Goal: Task Accomplishment & Management: Use online tool/utility

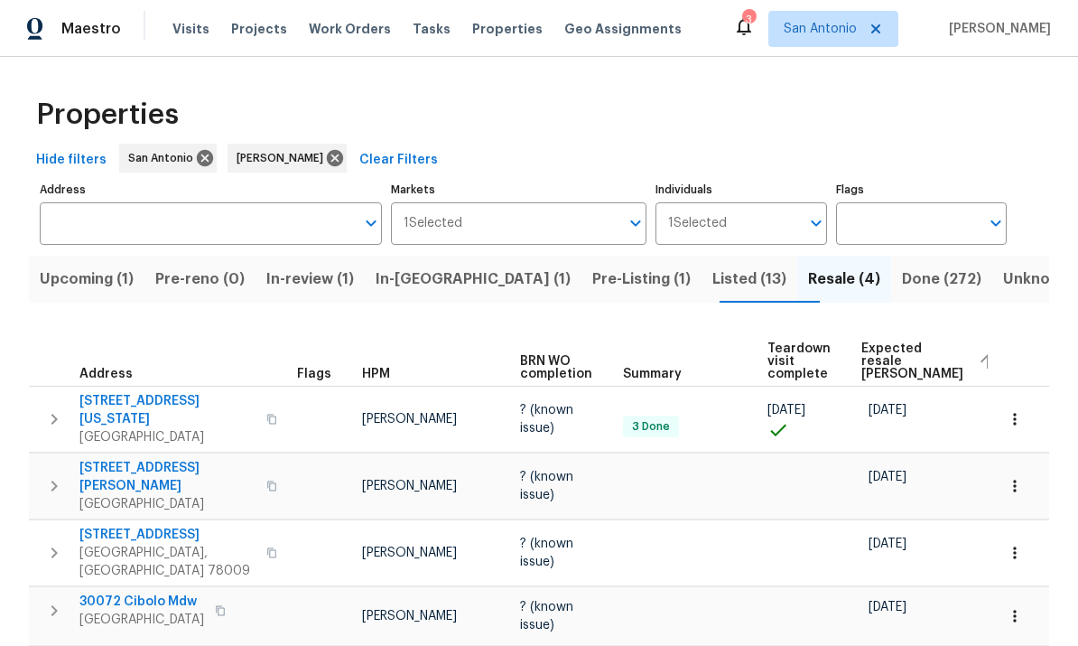
click at [592, 288] on span "Pre-Listing (1)" at bounding box center [641, 278] width 98 height 25
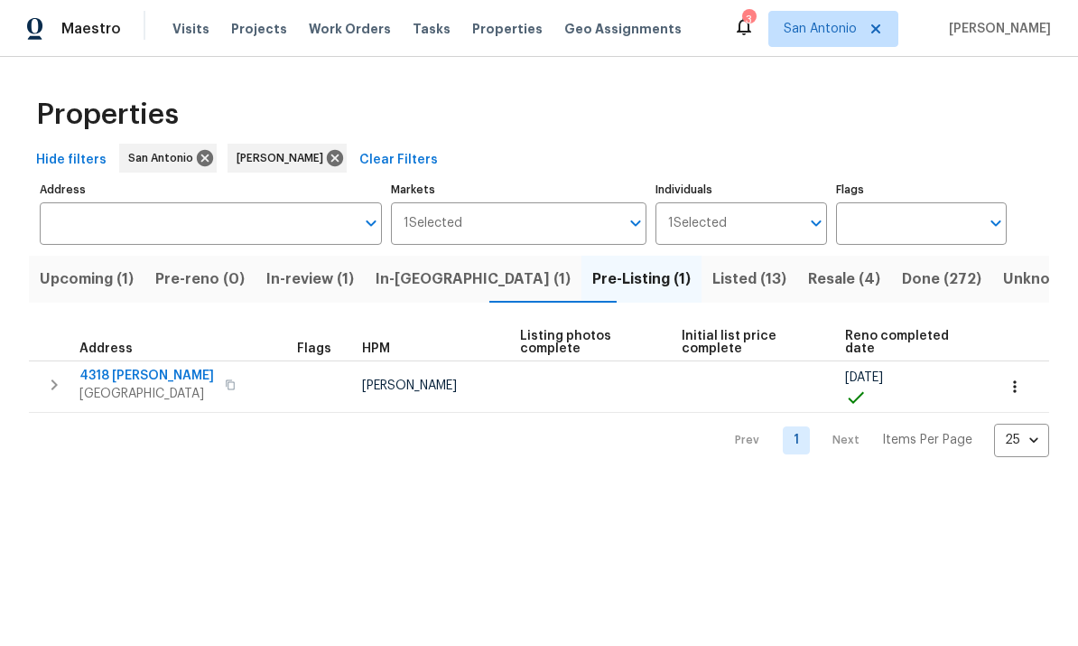
click at [156, 388] on span "San Antonio, TX 78253" at bounding box center [146, 394] width 135 height 18
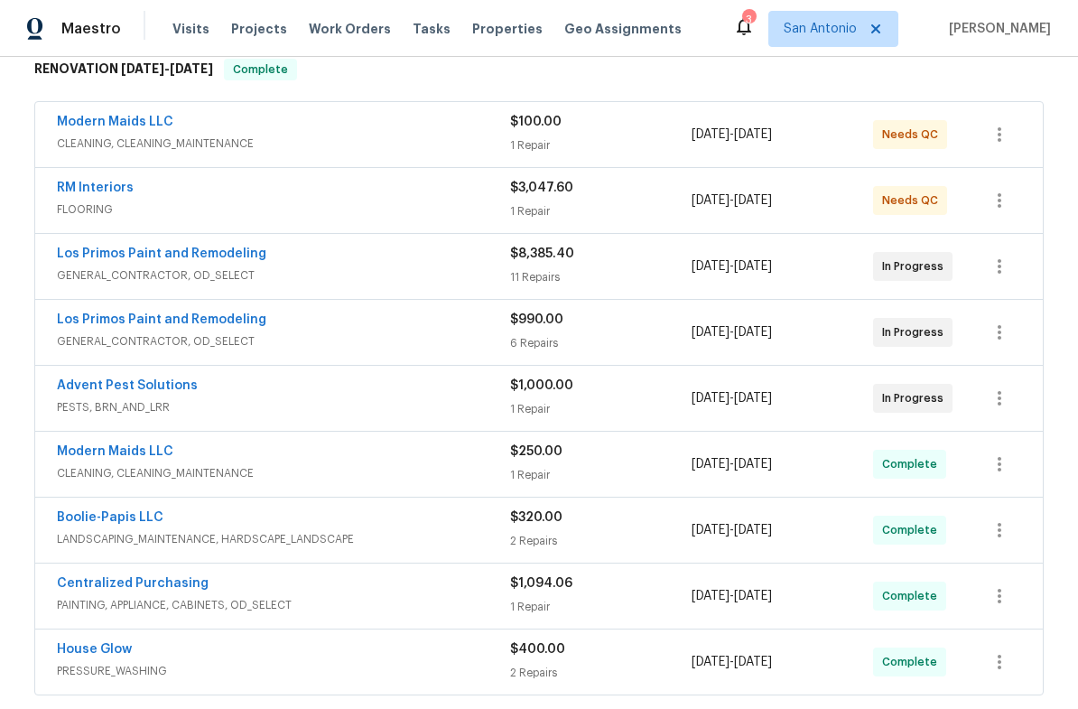
scroll to position [292, 0]
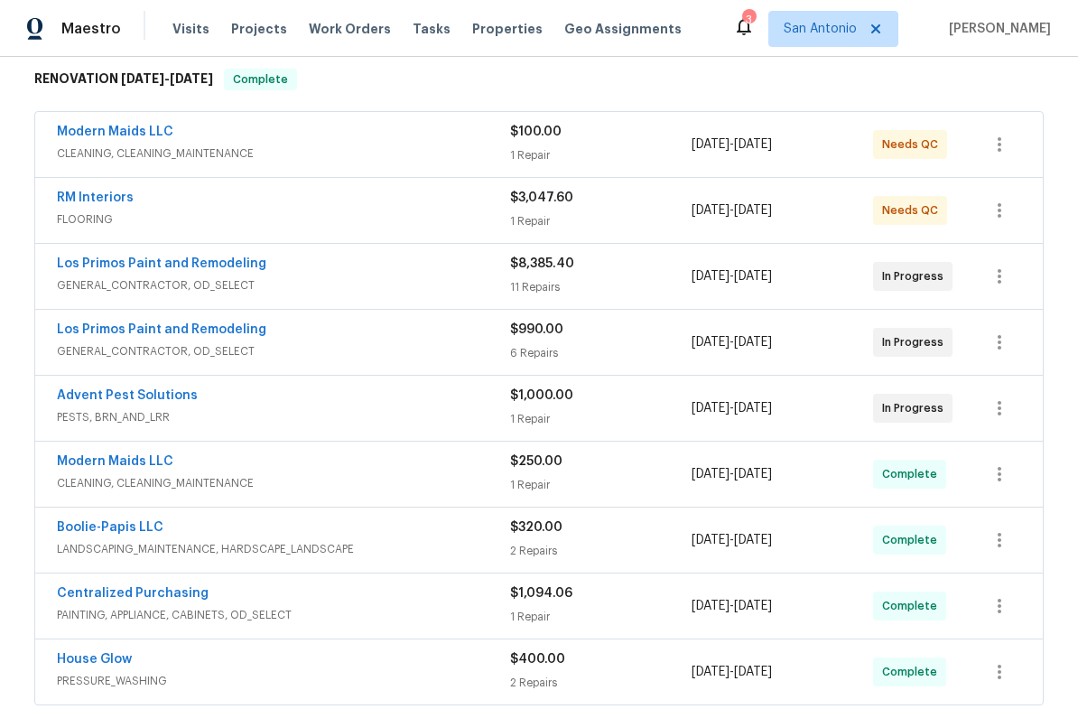
click at [346, 161] on span "CLEANING, CLEANING_MAINTENANCE" at bounding box center [283, 153] width 453 height 18
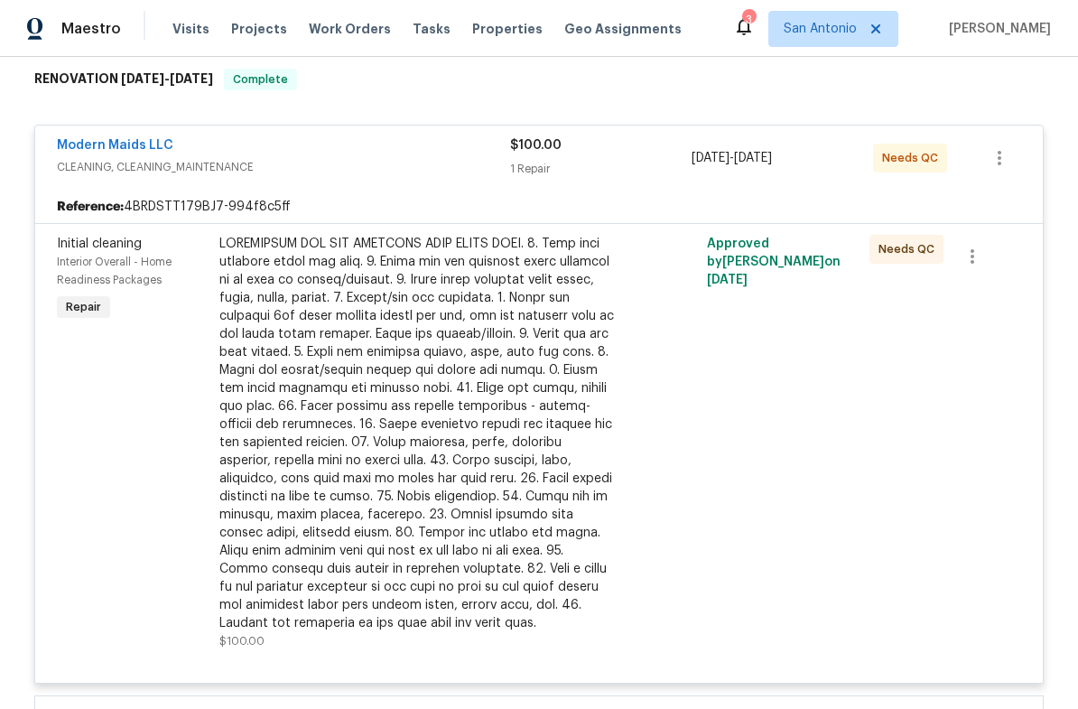
click at [353, 162] on span "CLEANING, CLEANING_MAINTENANCE" at bounding box center [283, 167] width 453 height 18
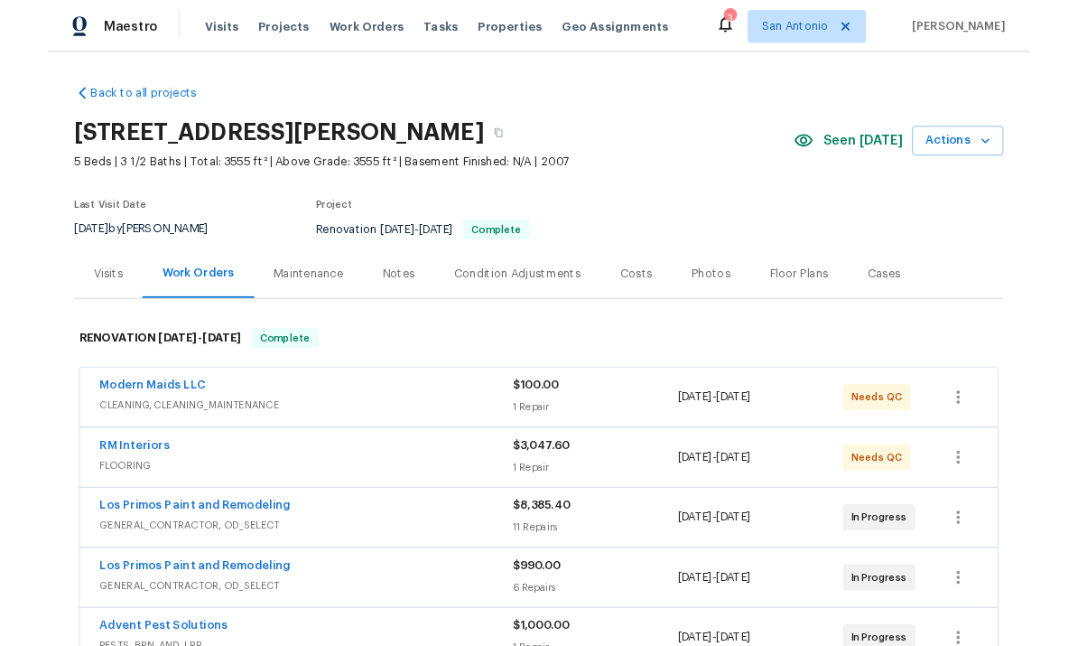
scroll to position [0, 0]
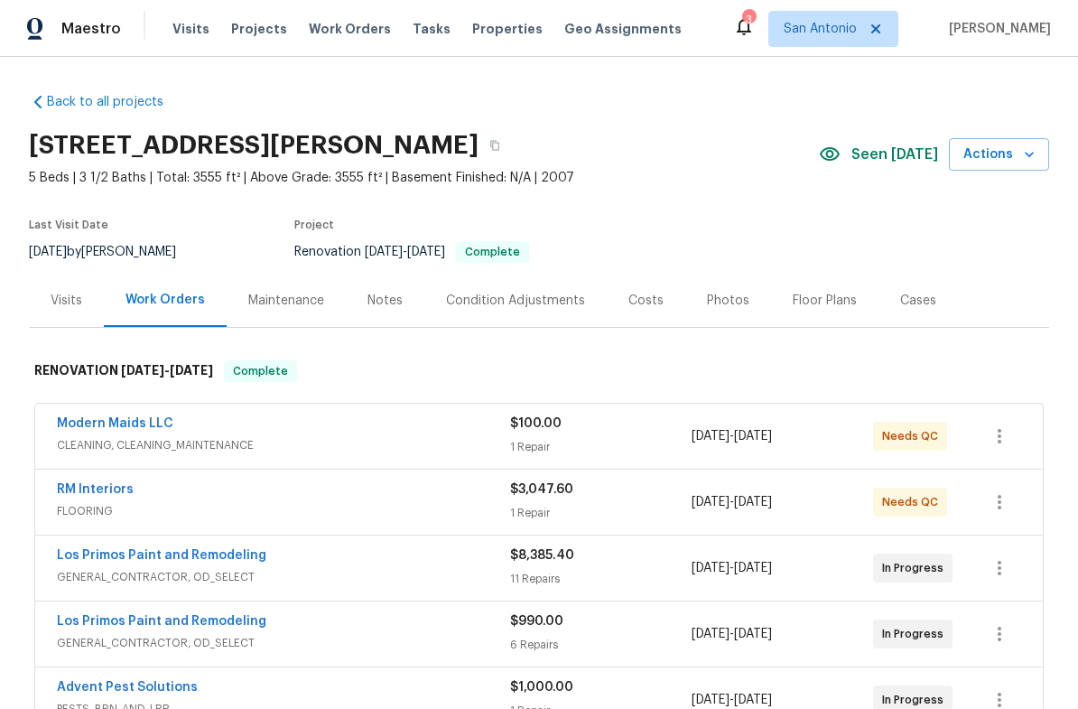
click at [1027, 162] on icon "button" at bounding box center [1029, 154] width 18 height 18
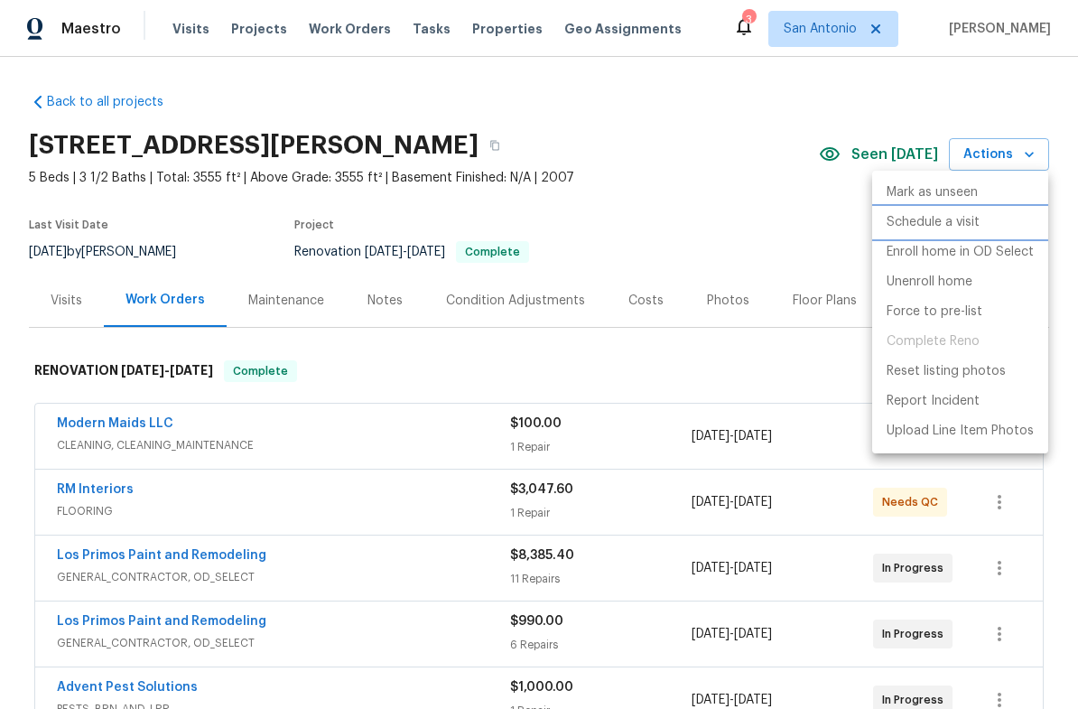
click at [926, 235] on li "Schedule a visit" at bounding box center [960, 223] width 176 height 30
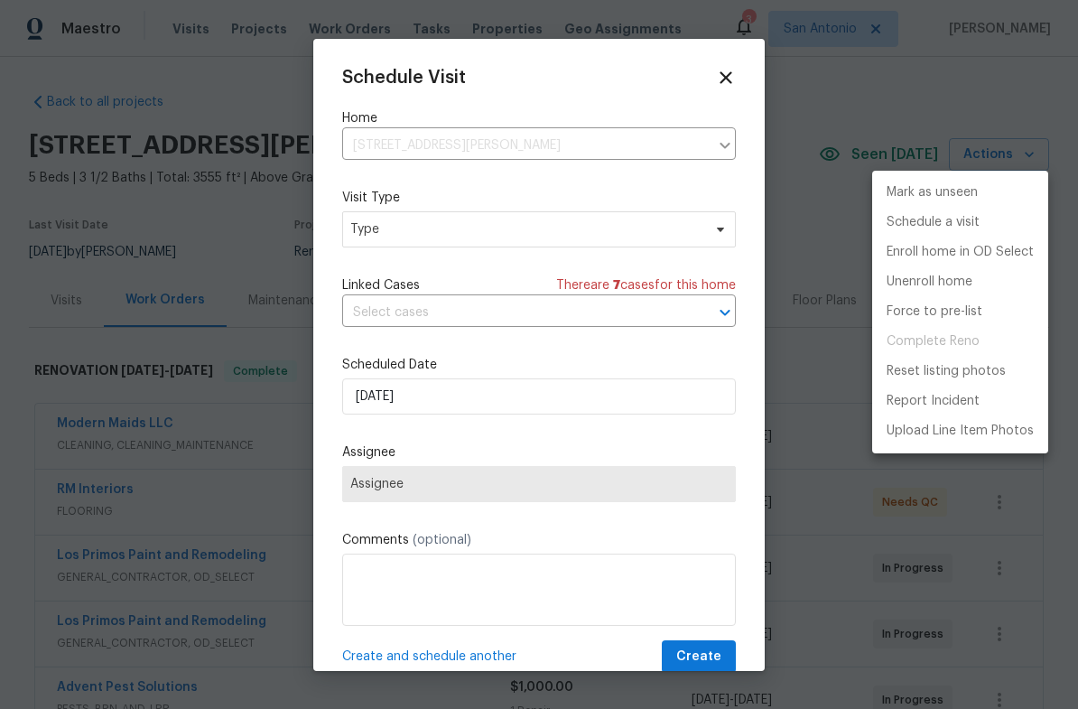
click at [428, 232] on div at bounding box center [539, 354] width 1078 height 709
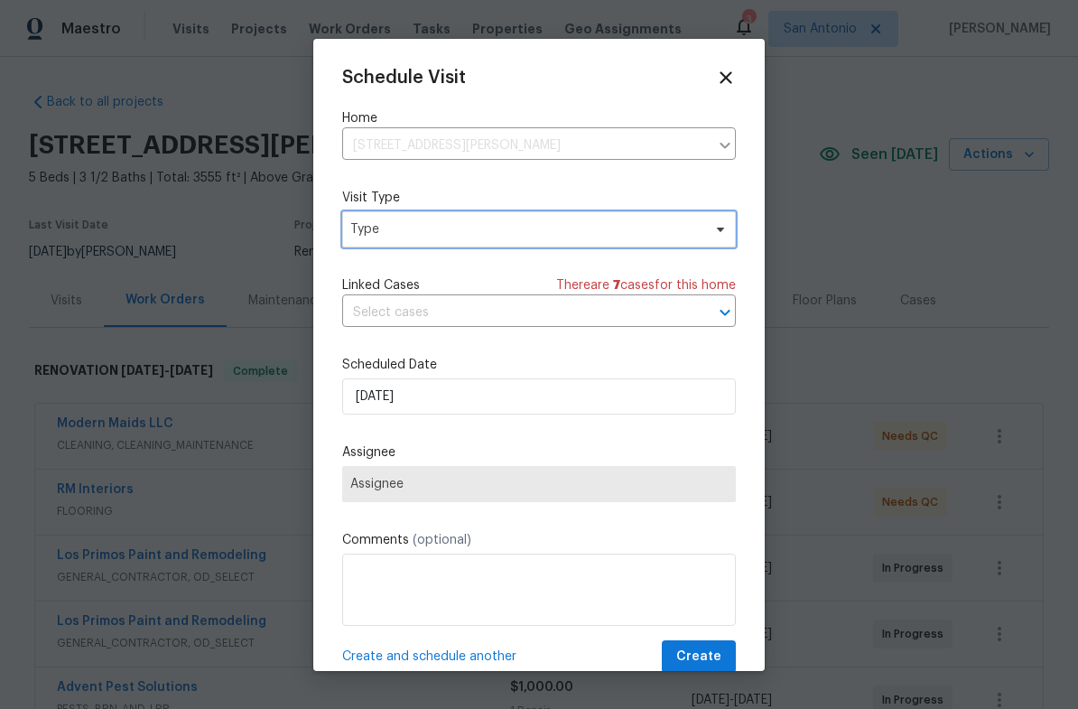
click at [493, 228] on span "Type" at bounding box center [525, 229] width 351 height 18
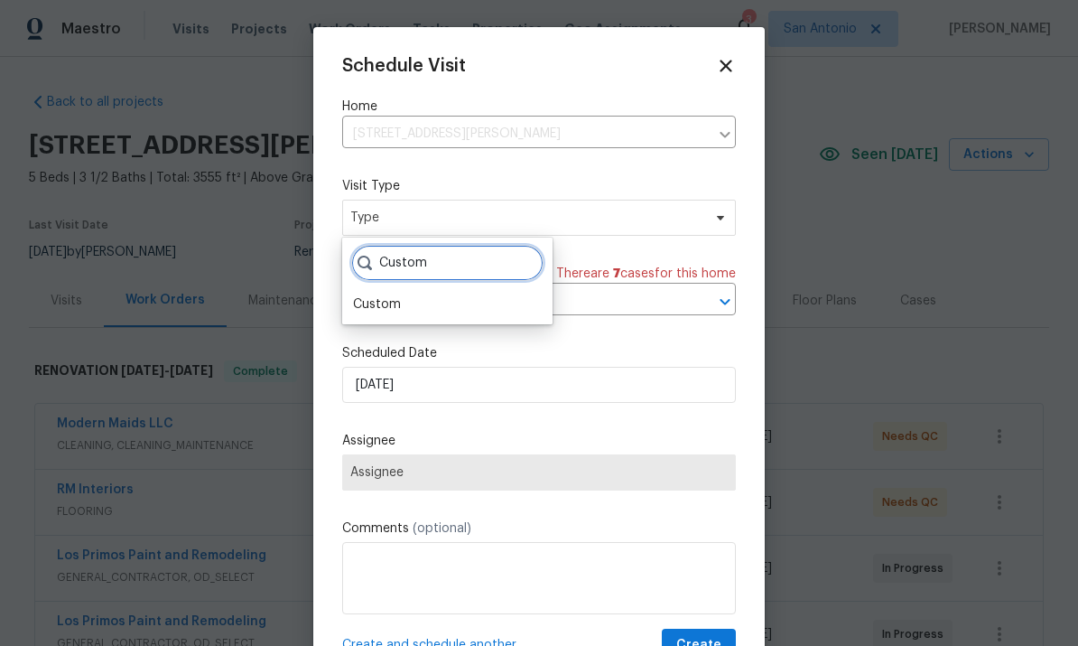
type input "Custom"
click at [386, 307] on div "Custom" at bounding box center [377, 304] width 48 height 18
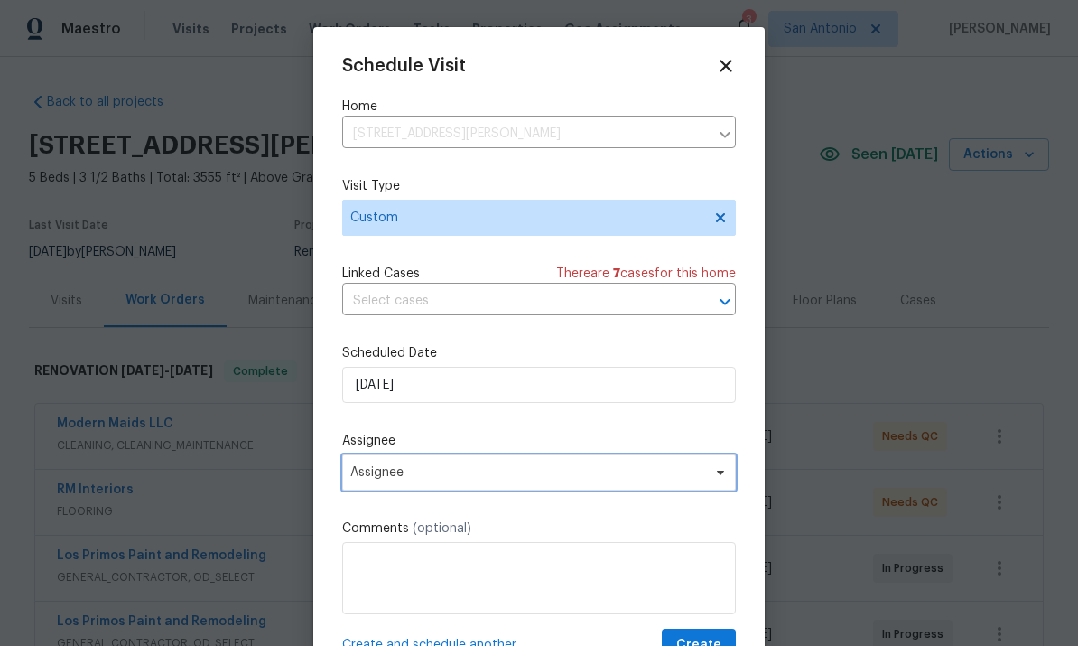
click at [717, 477] on icon at bounding box center [720, 472] width 14 height 14
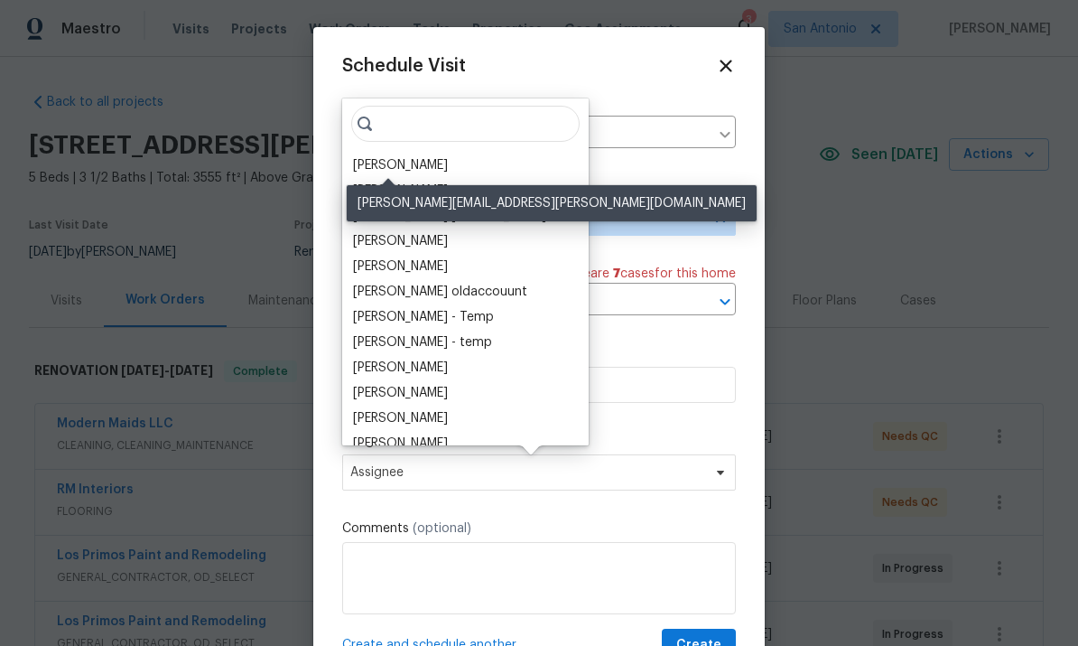
click at [381, 164] on div "[PERSON_NAME]" at bounding box center [400, 165] width 95 height 18
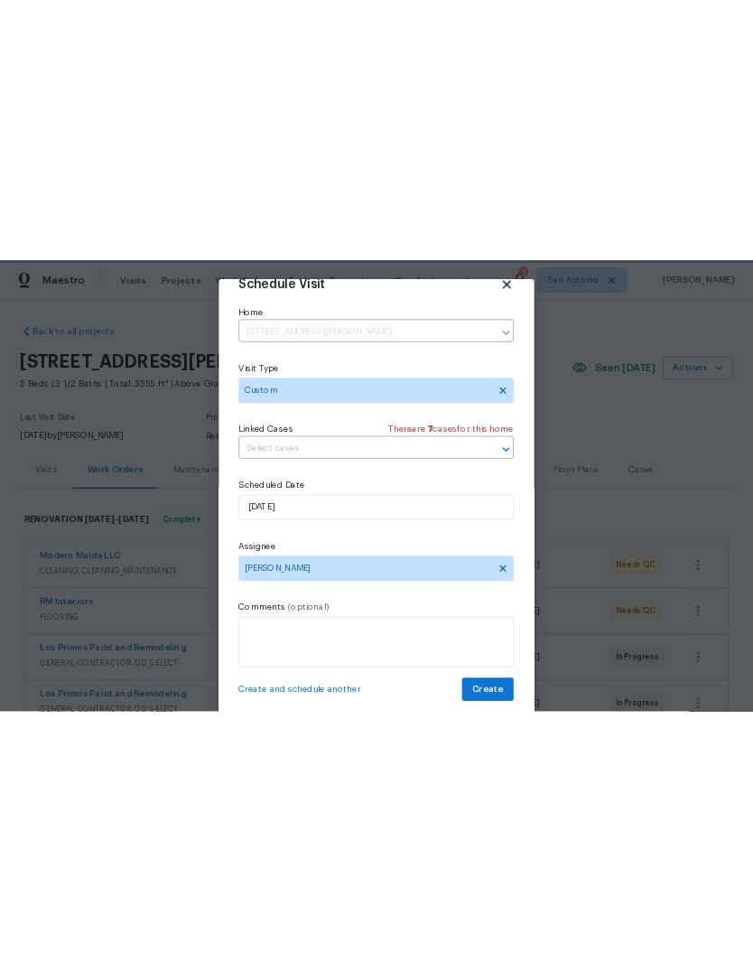
scroll to position [35, 0]
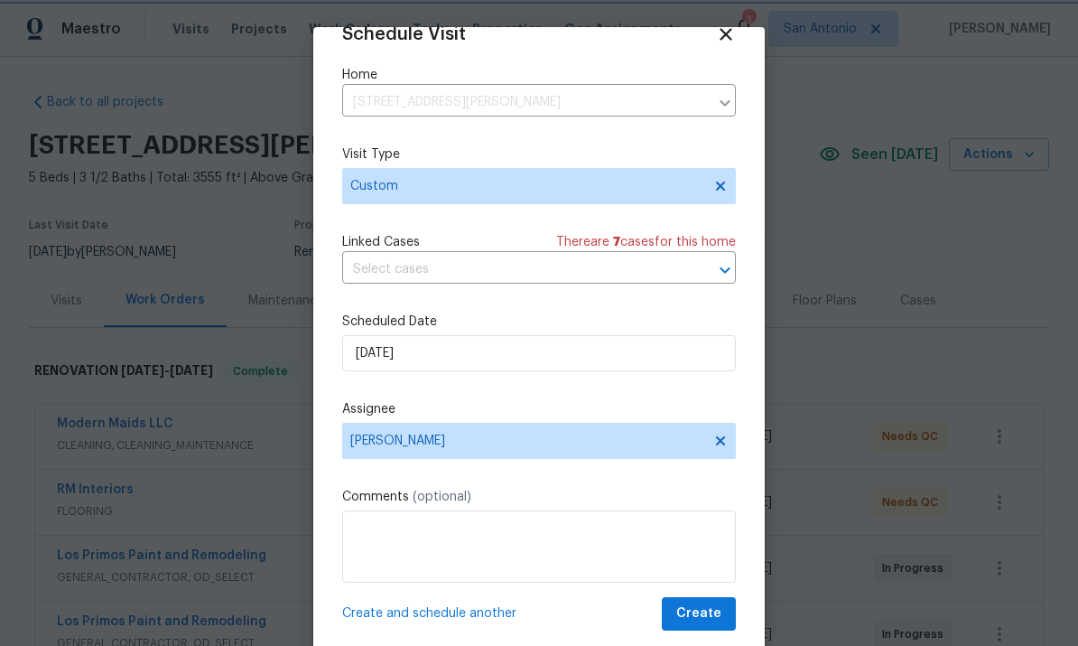
click at [704, 619] on span "Create" at bounding box center [698, 613] width 45 height 23
